Goal: Check status

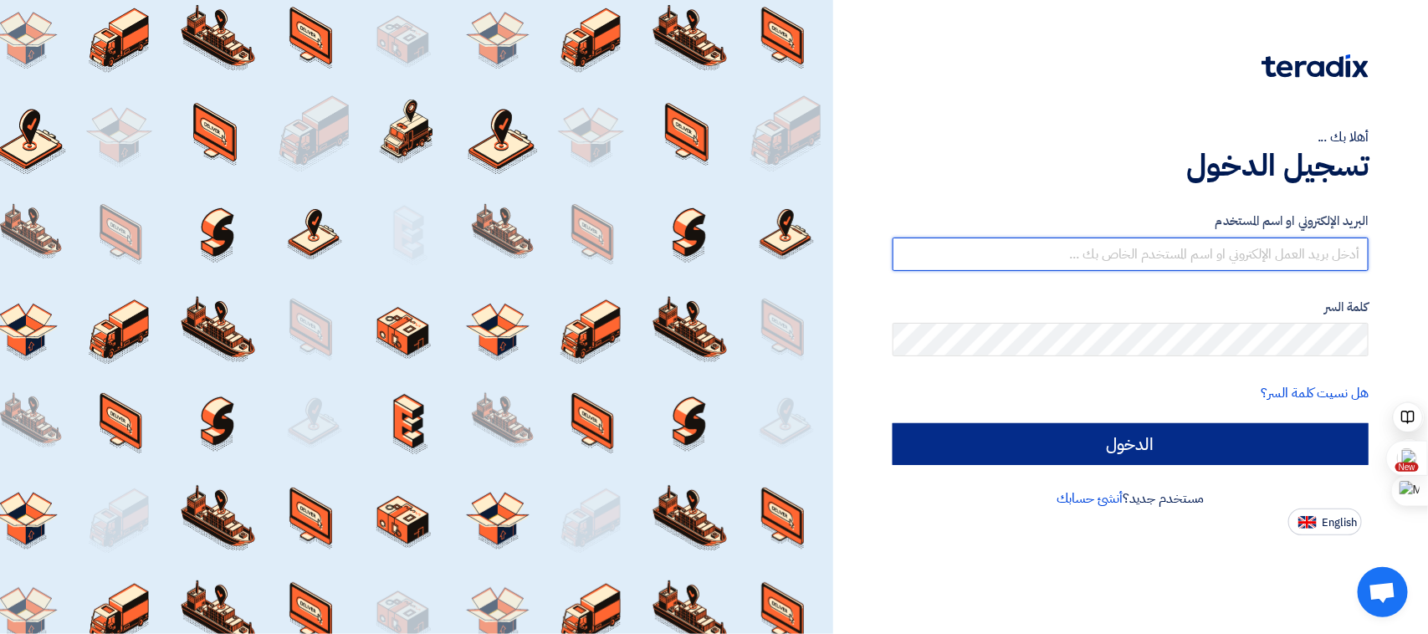
type input "[EMAIL_ADDRESS][DOMAIN_NAME]"
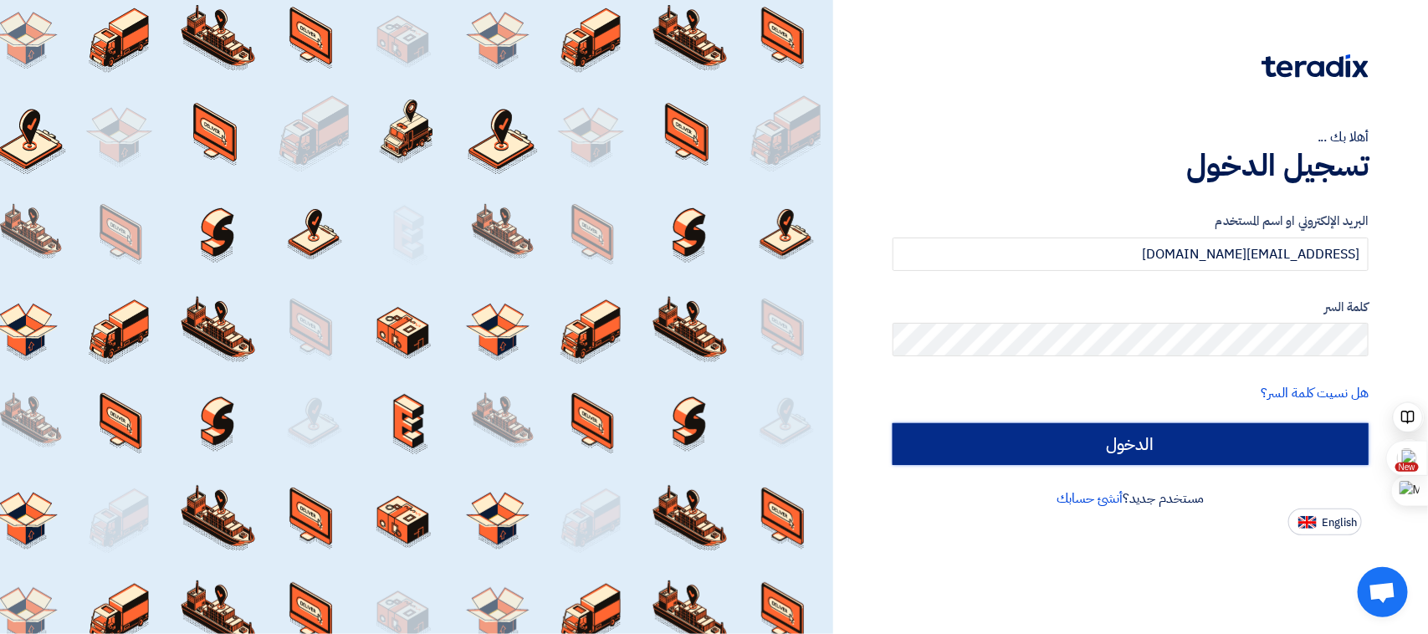
click at [1032, 431] on input "الدخول" at bounding box center [1131, 444] width 476 height 42
type input "Sign in"
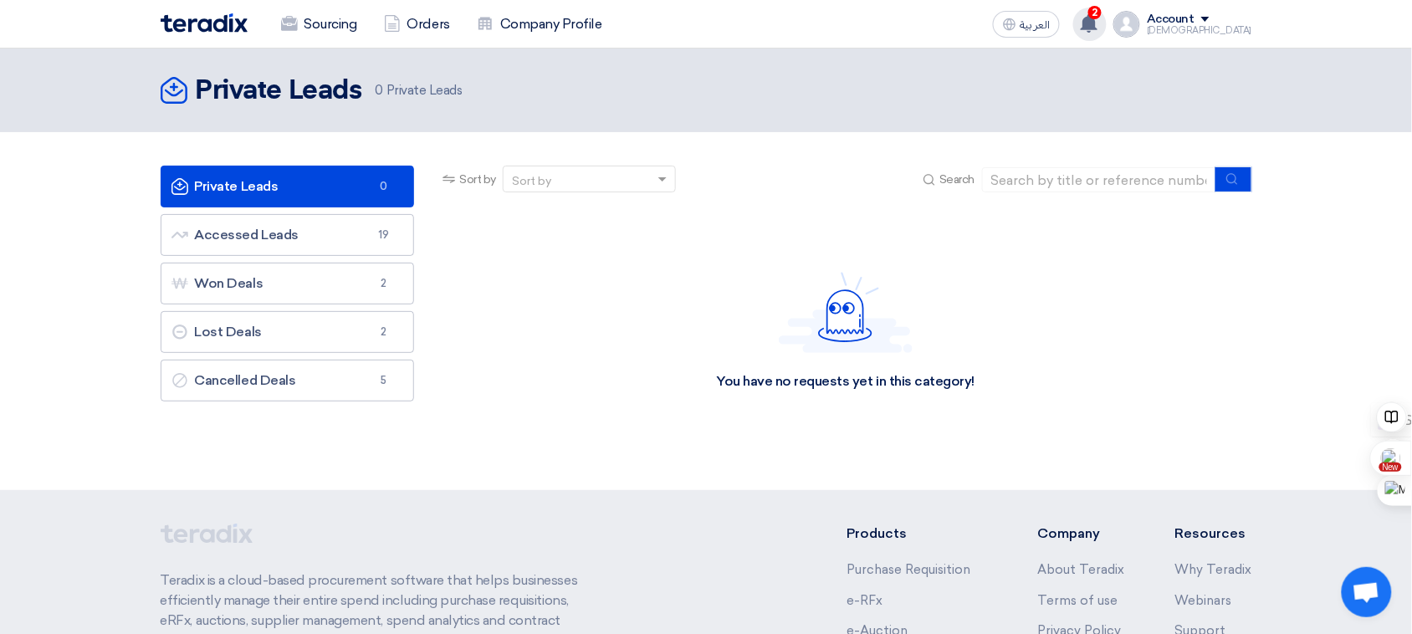
click at [1098, 26] on use at bounding box center [1089, 23] width 17 height 18
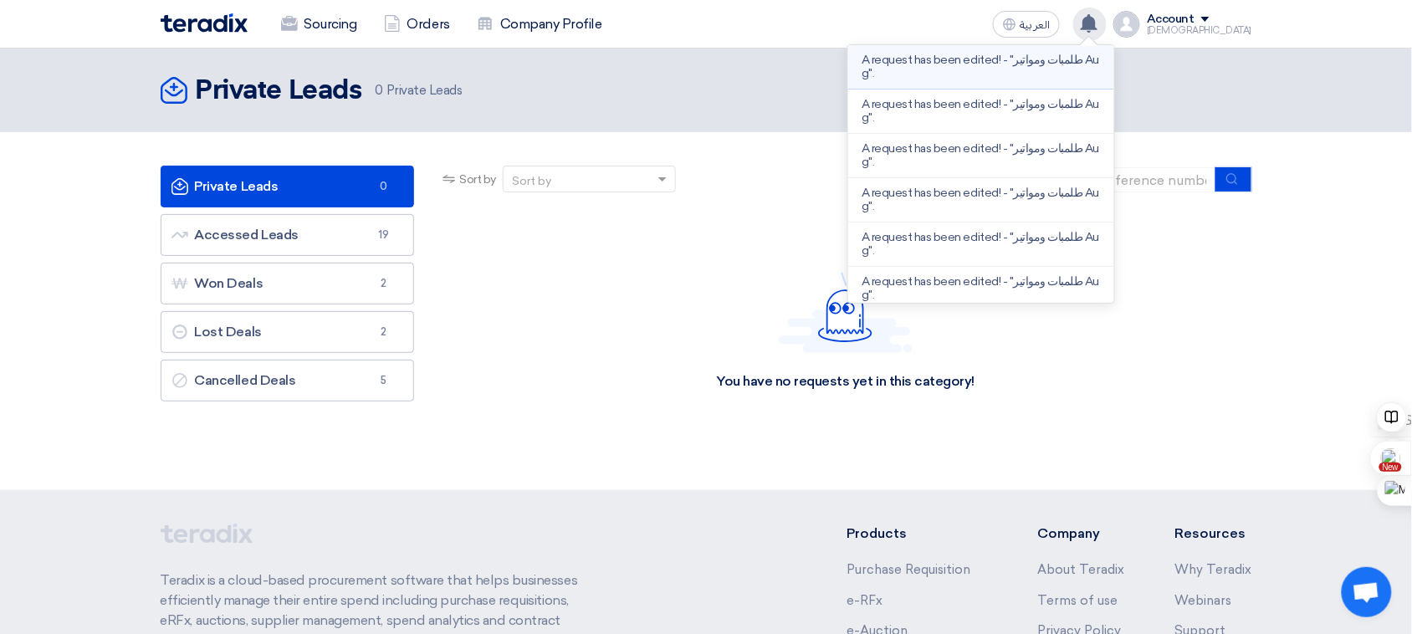
click at [1000, 64] on p "A request has been edited! - "طلمبات ومواتير Aug"." at bounding box center [981, 67] width 239 height 27
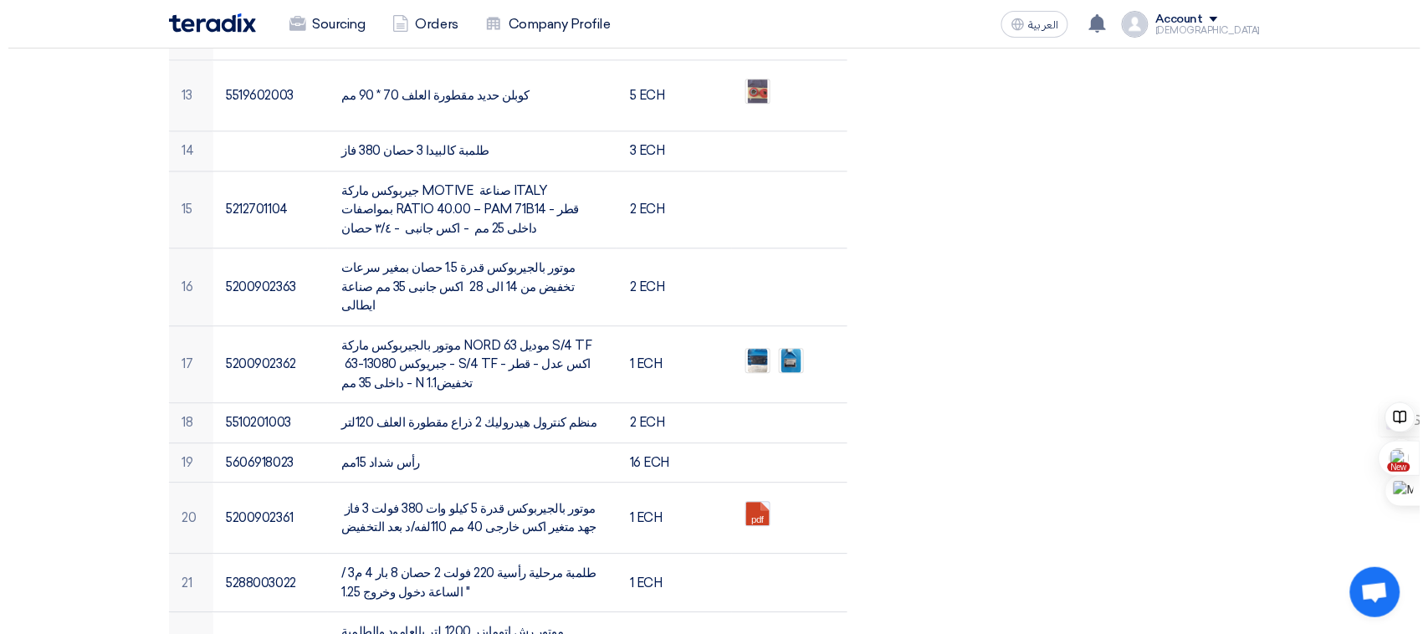
scroll to position [1139, 0]
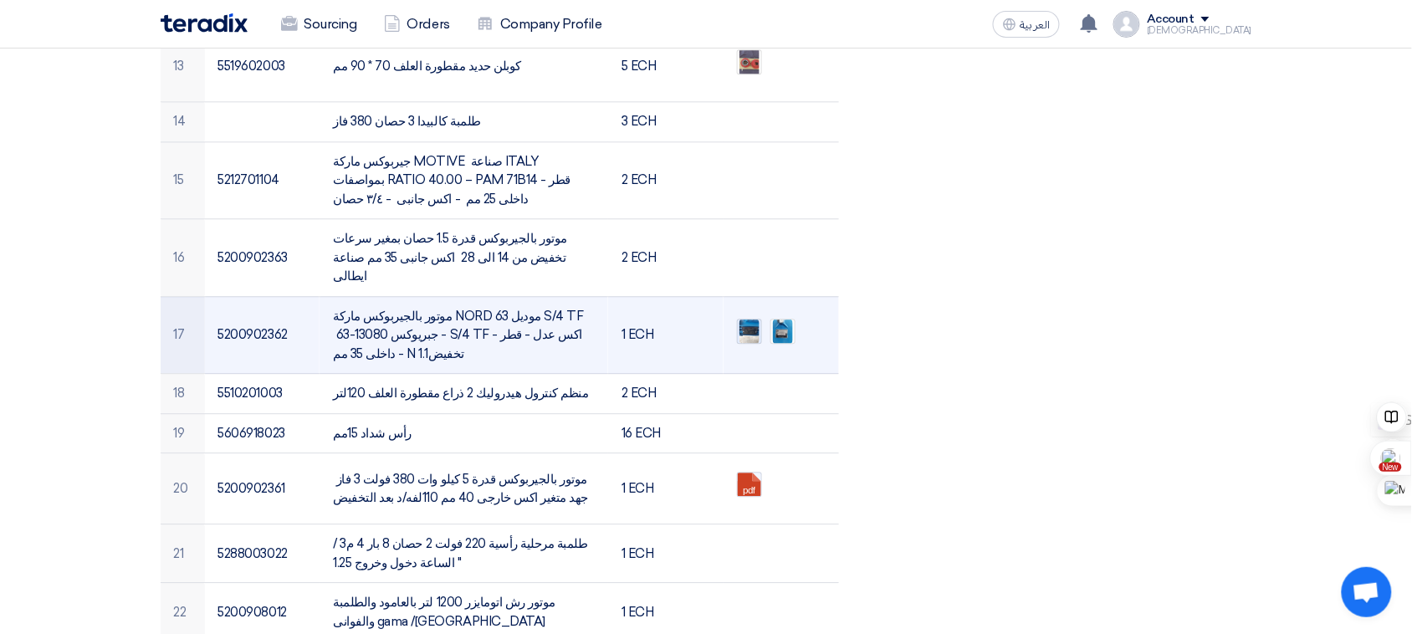
click at [749, 316] on img at bounding box center [749, 331] width 23 height 30
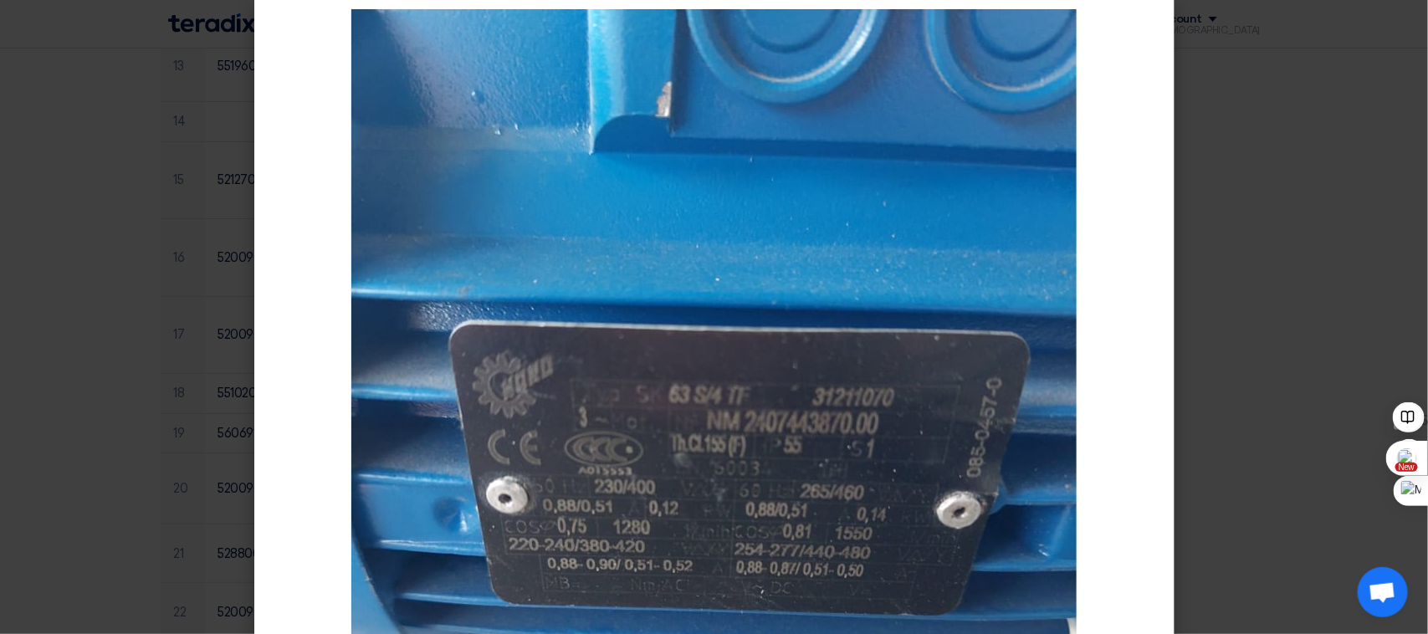
scroll to position [0, 0]
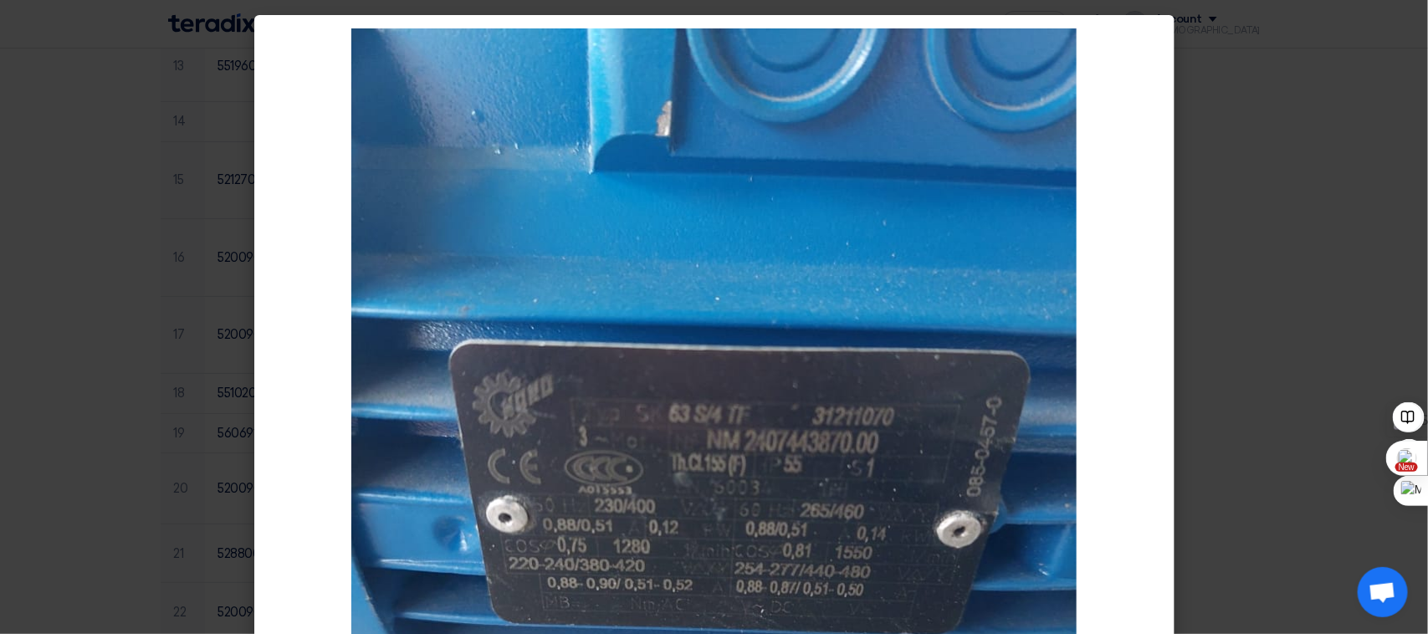
click at [964, 60] on img at bounding box center [713, 511] width 725 height 967
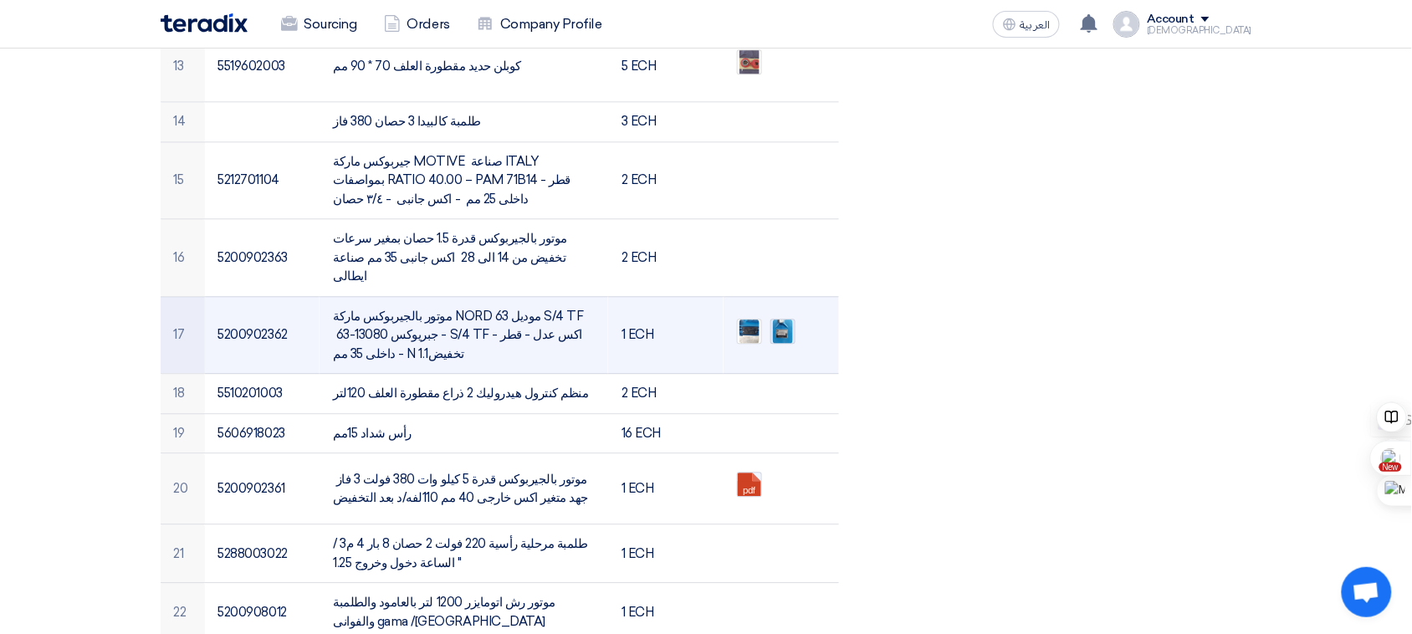
click at [783, 316] on img at bounding box center [782, 331] width 23 height 30
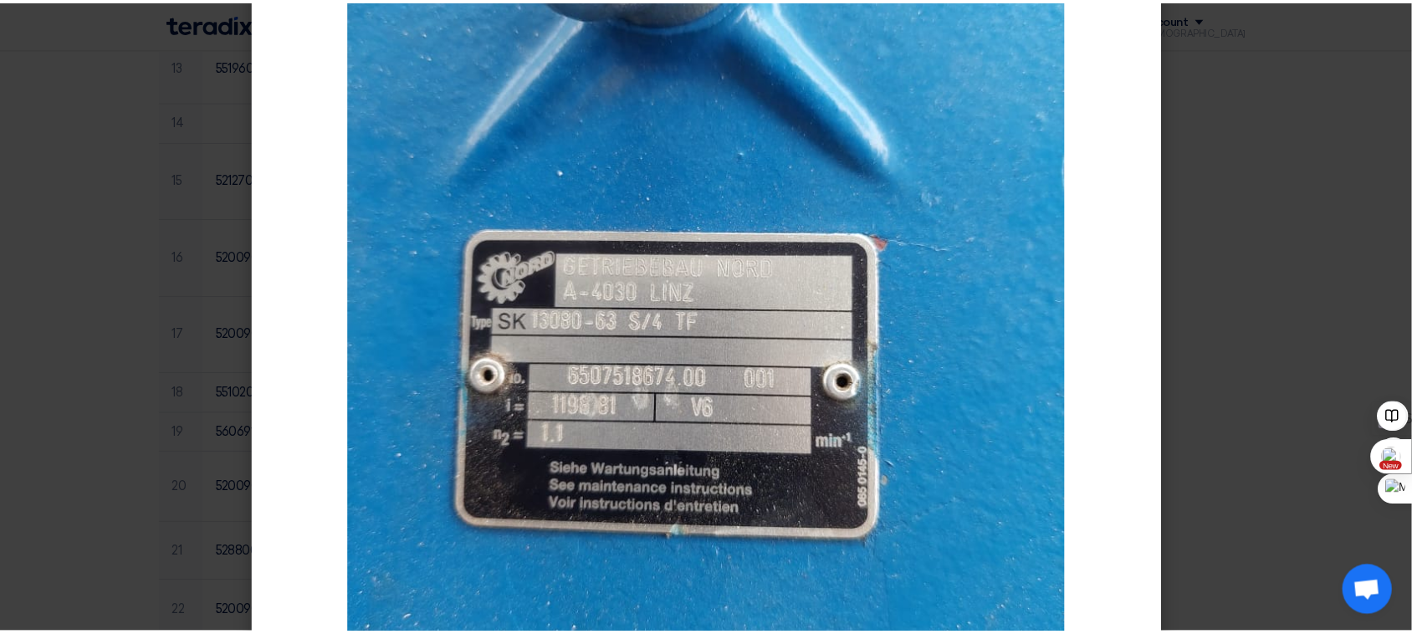
scroll to position [209, 0]
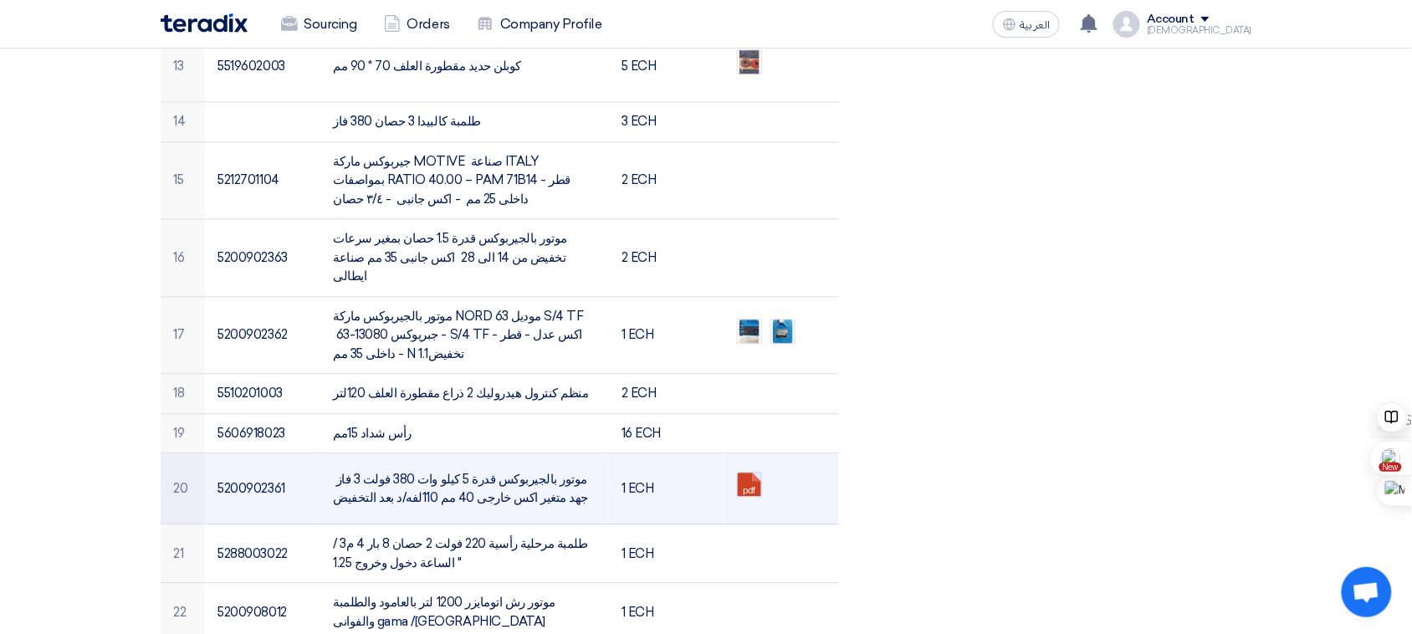
click at [747, 473] on link at bounding box center [805, 523] width 134 height 100
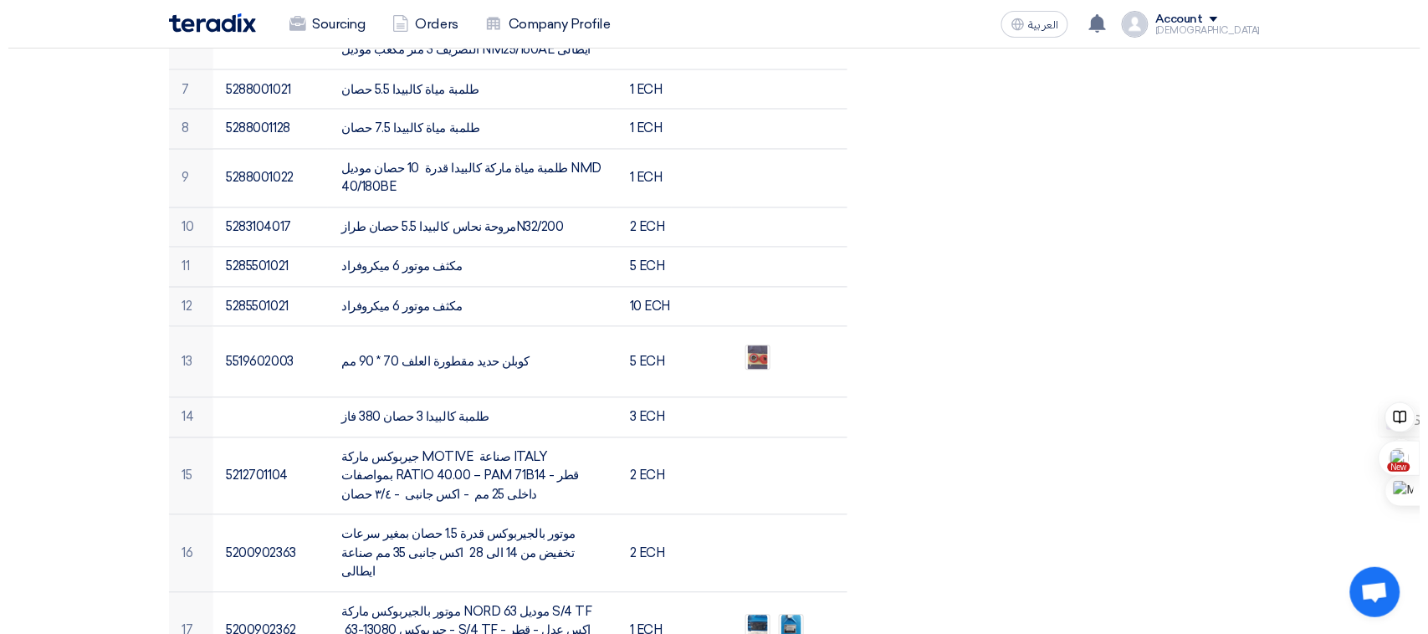
scroll to position [848, 0]
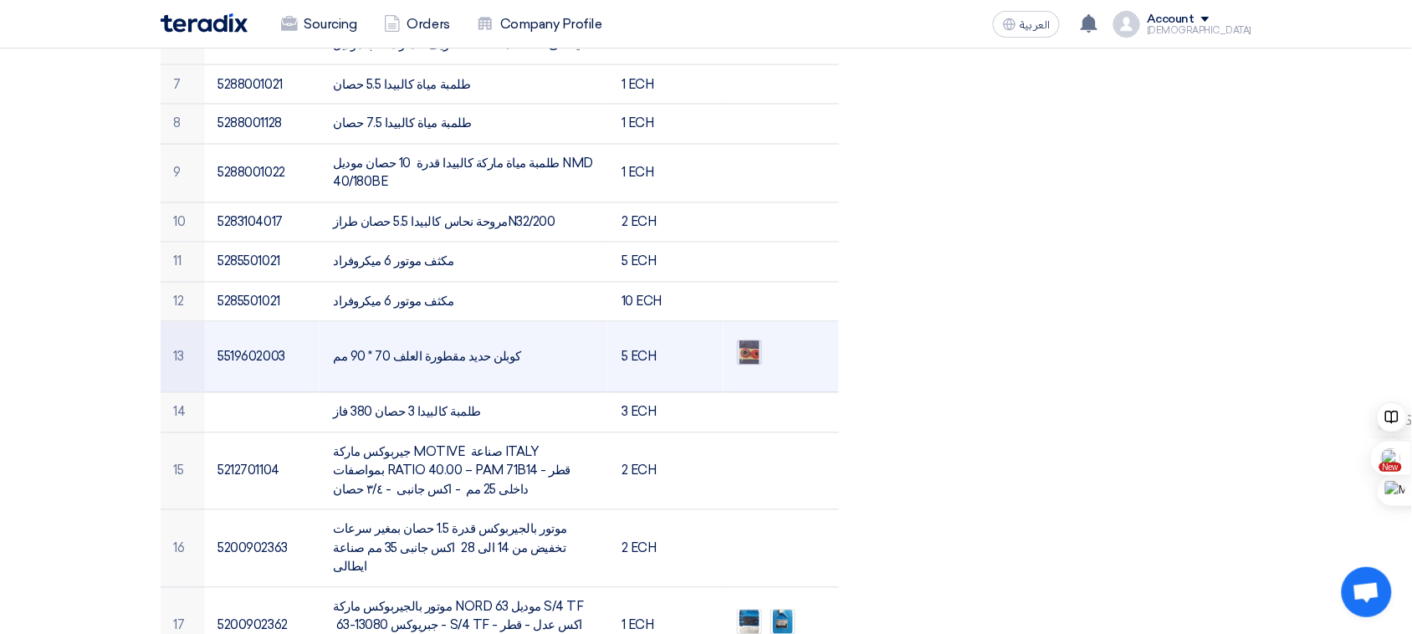
click at [746, 335] on img at bounding box center [749, 354] width 23 height 48
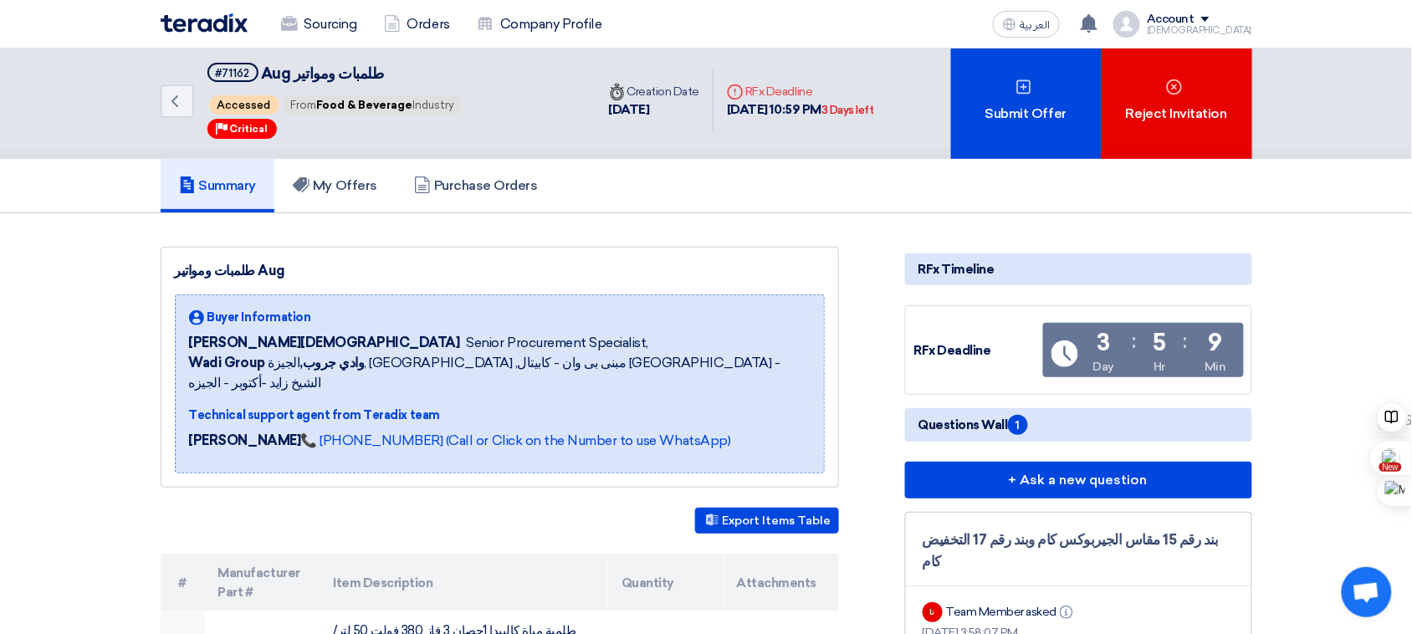
scroll to position [0, 0]
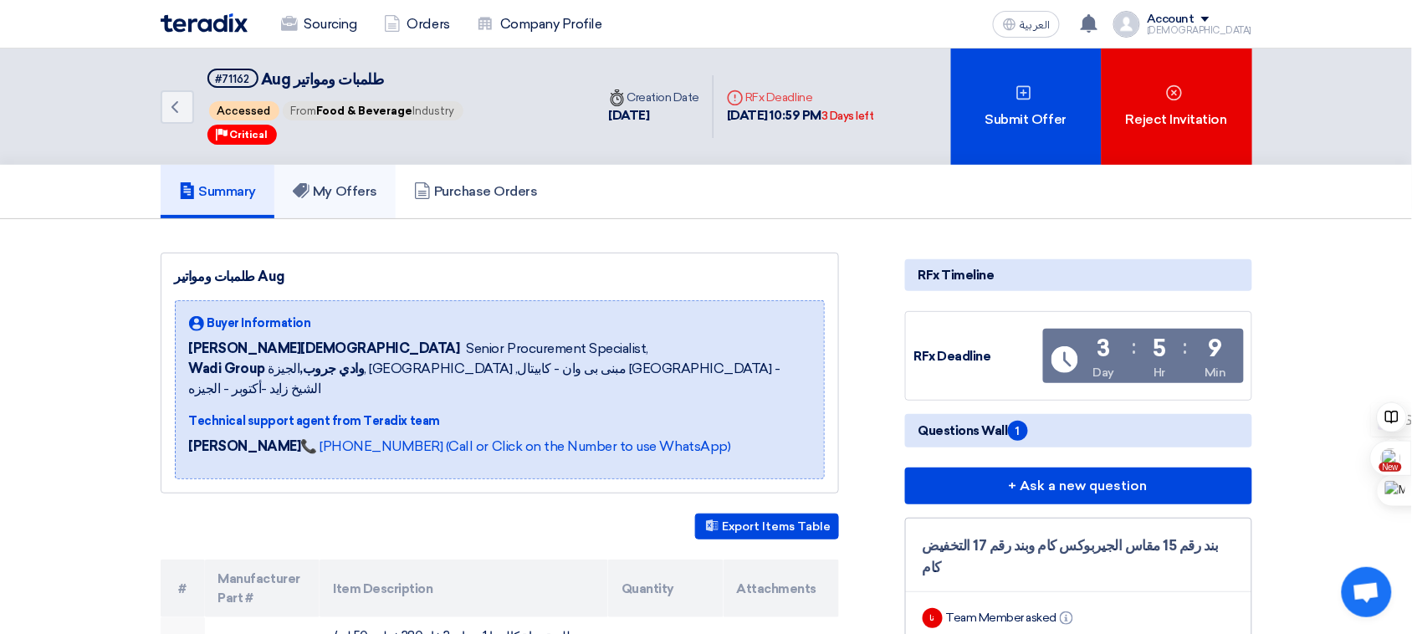
click at [336, 202] on link "My Offers" at bounding box center [334, 192] width 121 height 54
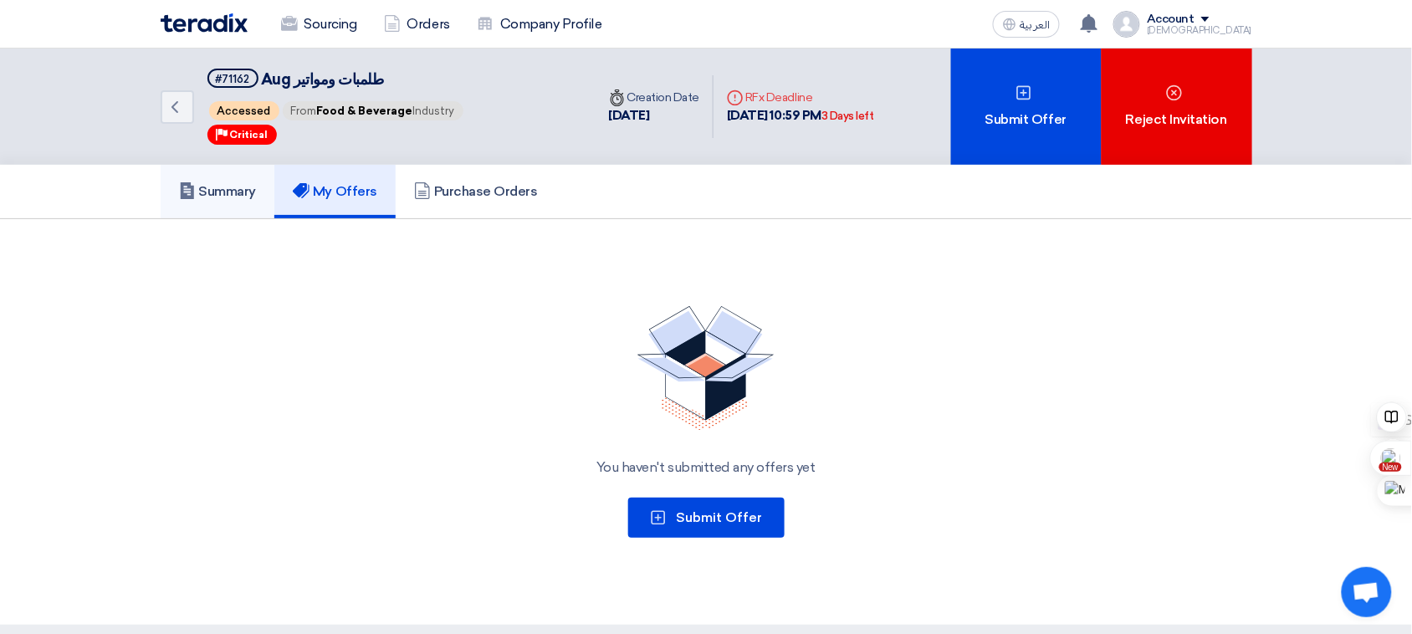
click at [230, 187] on h5 "Summary" at bounding box center [218, 191] width 78 height 17
